Goal: Complete application form

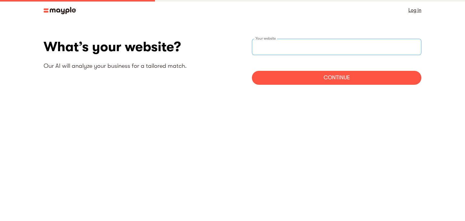
click at [355, 48] on input "websiteStep" at bounding box center [337, 47] width 170 height 16
type input "[URL][DOMAIN_NAME]"
click at [333, 75] on div "Continue" at bounding box center [337, 78] width 170 height 14
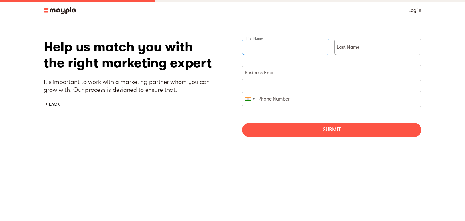
click at [321, 54] on input "briefForm" at bounding box center [285, 47] width 87 height 16
type input "Deep"
type input "Kar"
type input "06297529420"
click at [300, 69] on input "briefForm" at bounding box center [331, 73] width 179 height 16
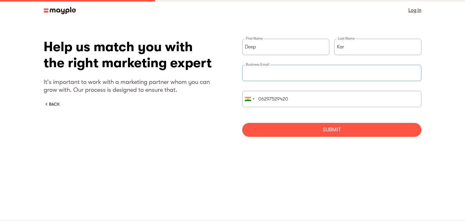
type input "deepkar.seo@gmail.com"
drag, startPoint x: 262, startPoint y: 99, endPoint x: 269, endPoint y: 119, distance: 21.3
click at [261, 99] on input "06297529420" at bounding box center [331, 99] width 179 height 16
type input "6297529420"
click at [281, 131] on div "Submit" at bounding box center [331, 130] width 179 height 14
